Goal: Task Accomplishment & Management: Manage account settings

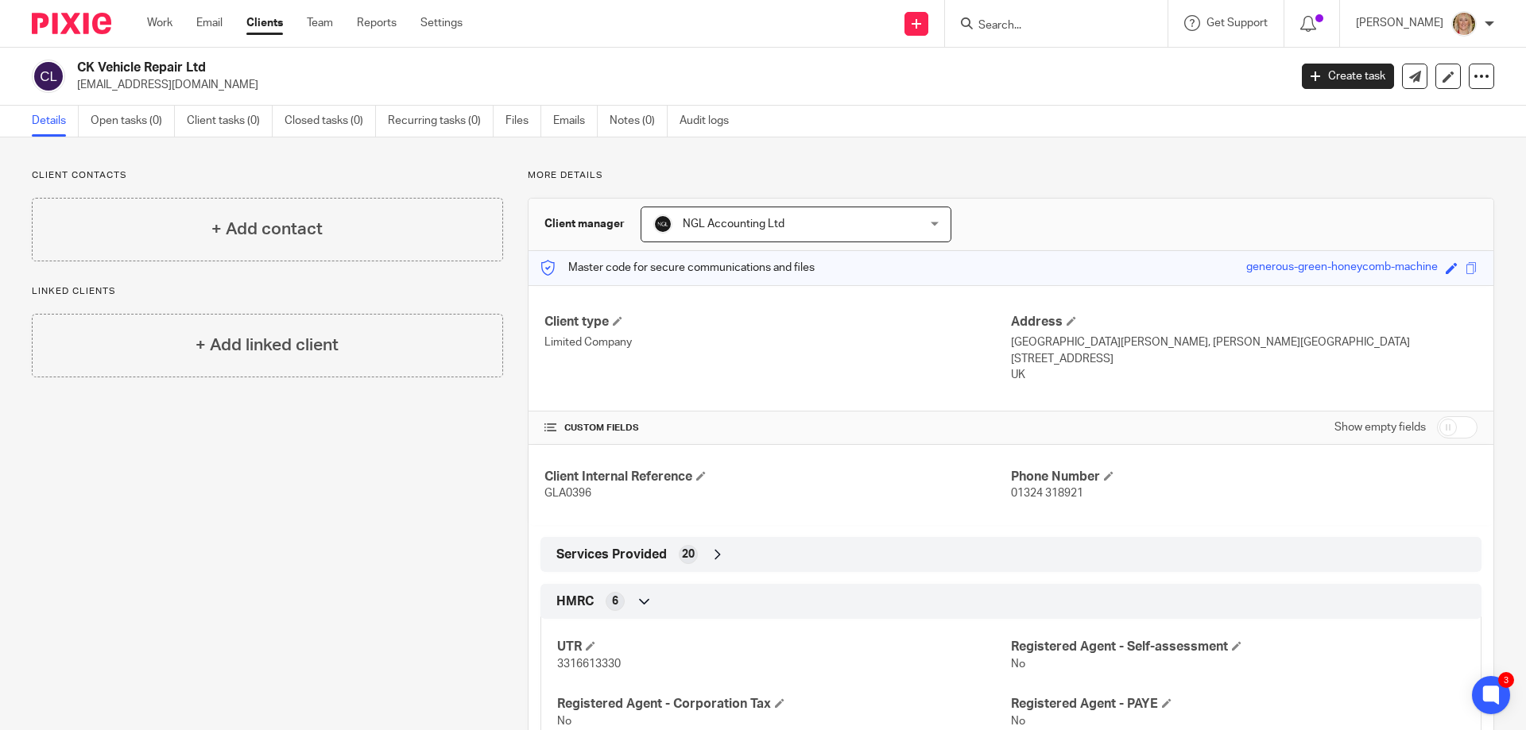
click at [1030, 21] on input "Search" at bounding box center [1048, 26] width 143 height 14
type input "jmea"
click button "submit" at bounding box center [0, 0] width 0 height 0
click at [1062, 69] on link at bounding box center [1072, 62] width 197 height 24
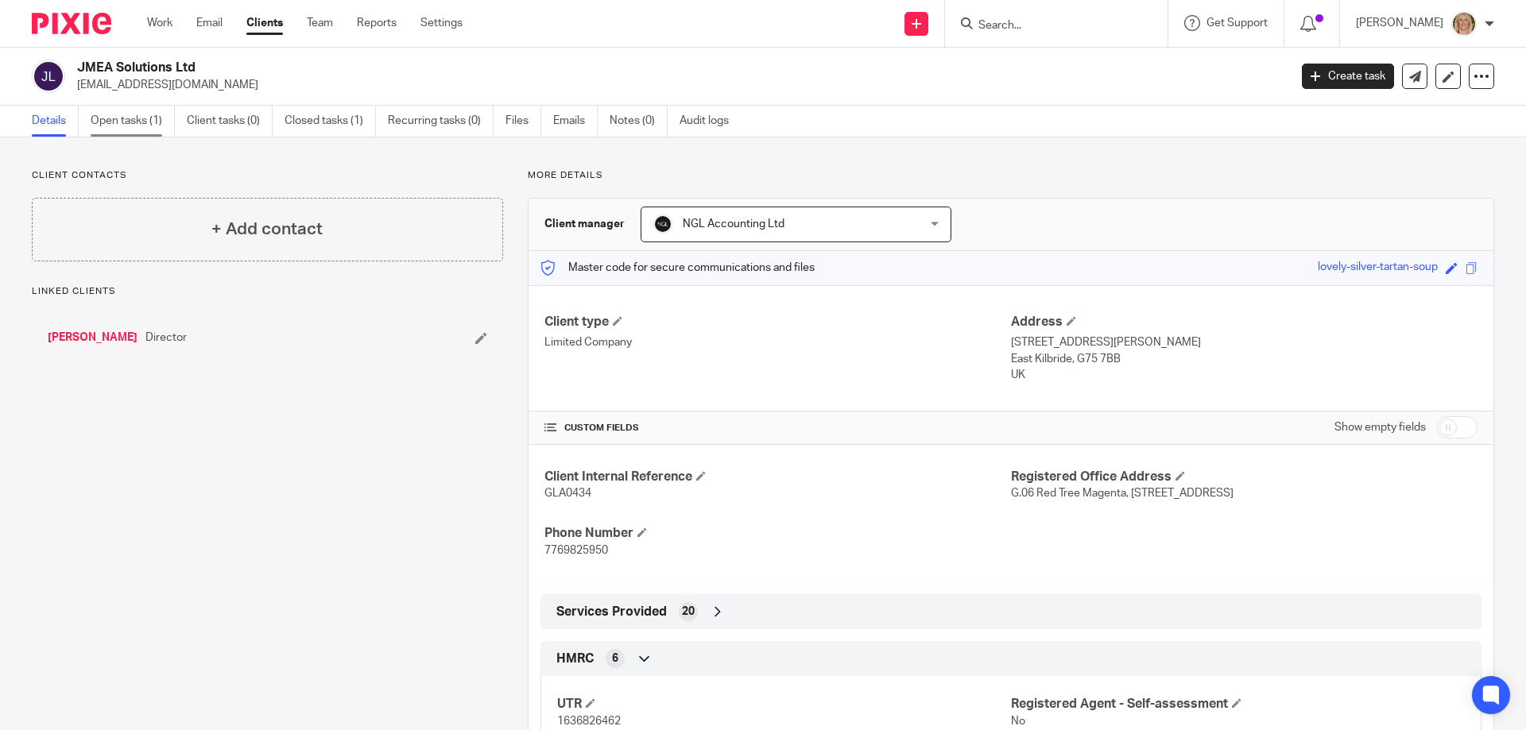
click at [116, 123] on link "Open tasks (1)" at bounding box center [133, 121] width 84 height 31
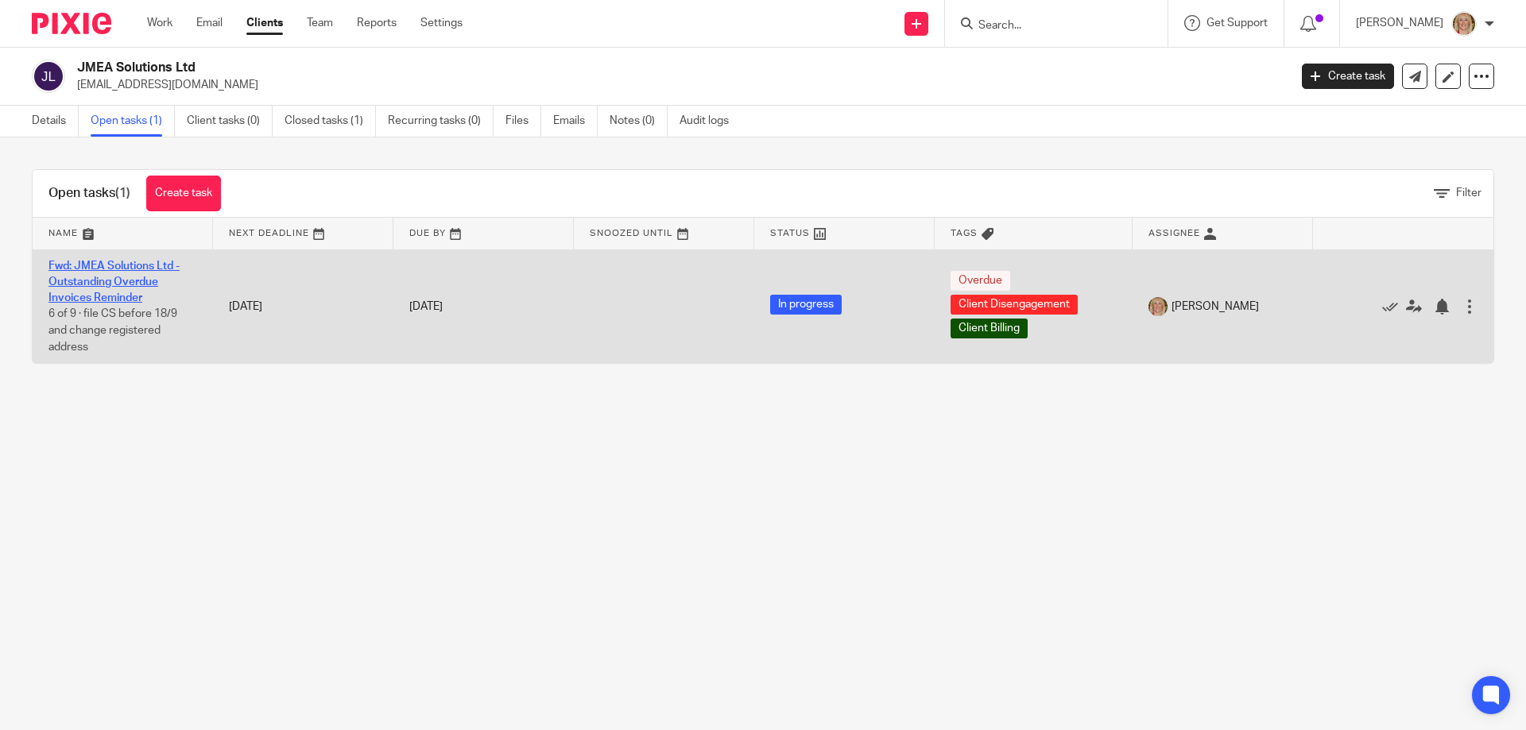
click at [134, 283] on link "Fwd: JMEA Solutions Ltd - Outstanding Overdue Invoices Reminder" at bounding box center [113, 283] width 131 height 44
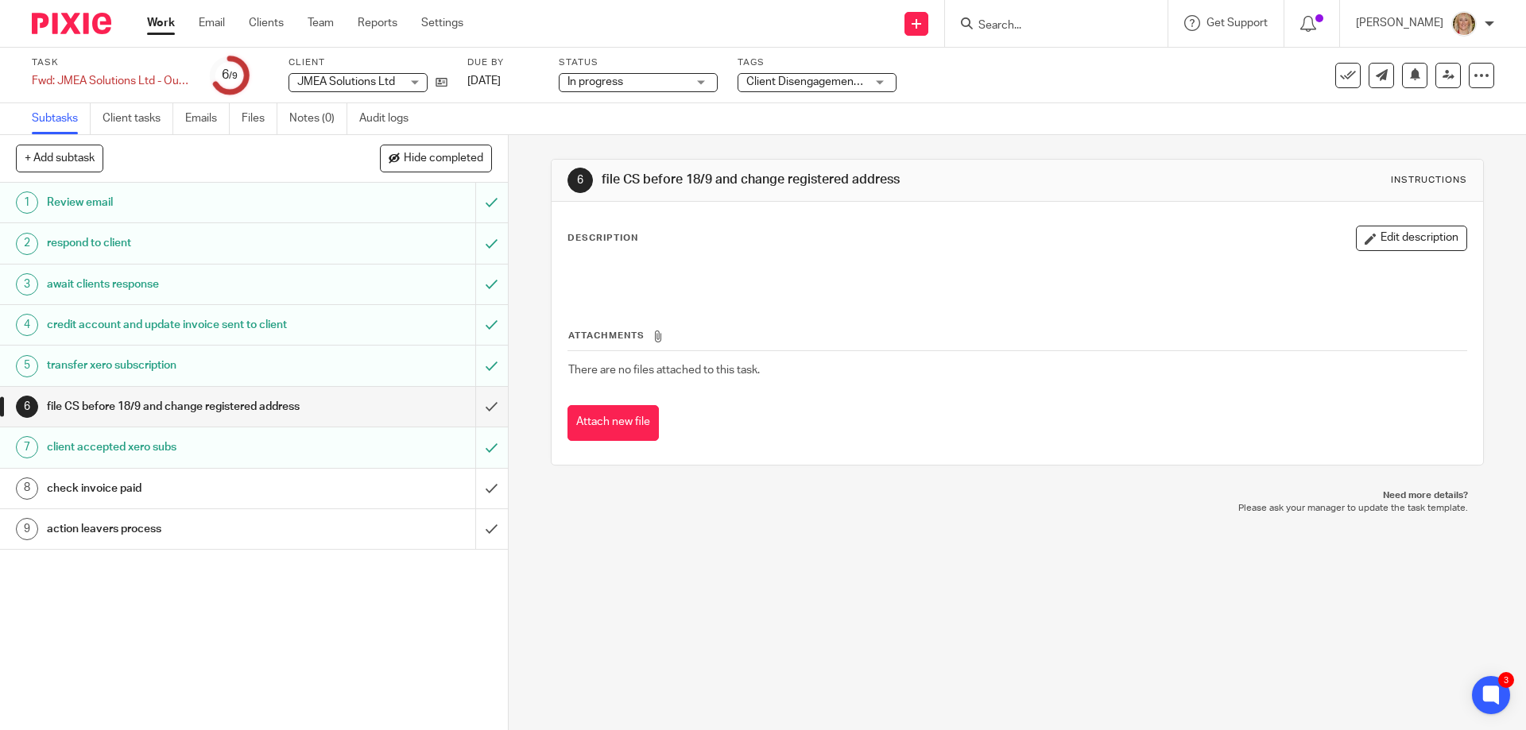
click at [361, 362] on div "transfer xero subscription" at bounding box center [253, 366] width 412 height 24
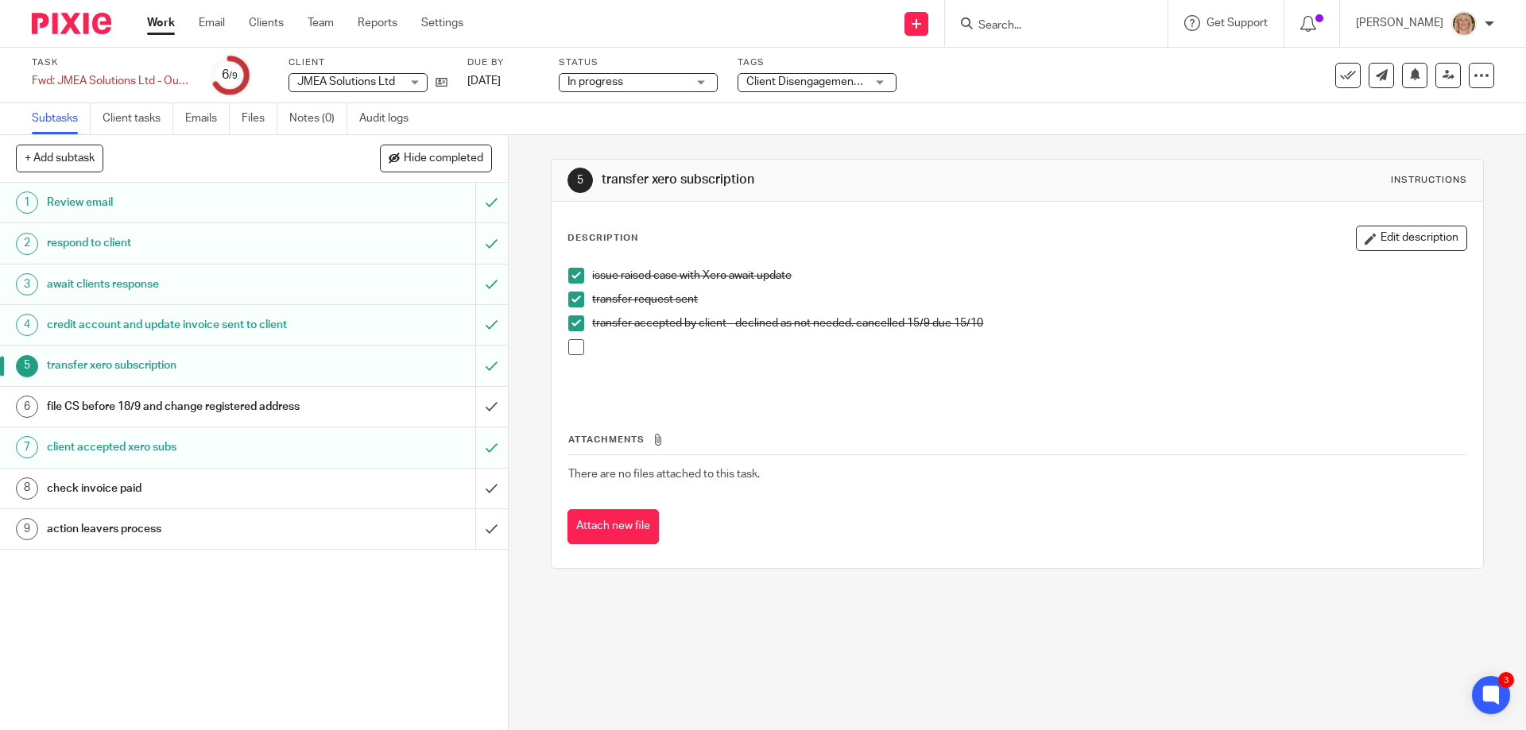
click at [1032, 21] on input "Search" at bounding box center [1048, 26] width 143 height 14
click at [1056, 29] on input "Search" at bounding box center [1048, 26] width 143 height 14
type input "jmea"
click button "submit" at bounding box center [0, 0] width 0 height 0
click at [1059, 63] on link at bounding box center [1072, 62] width 197 height 24
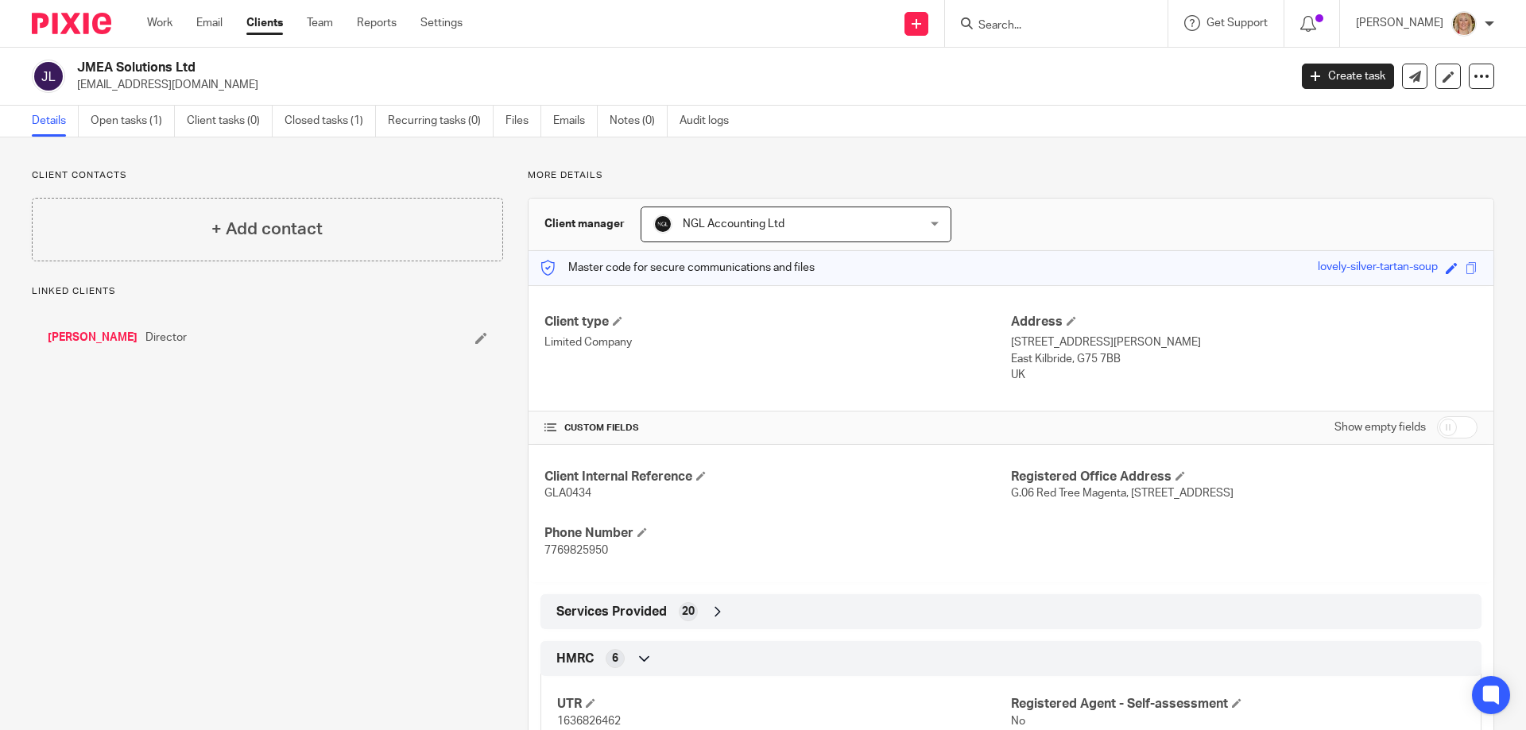
scroll to position [711, 0]
